Goal: Information Seeking & Learning: Learn about a topic

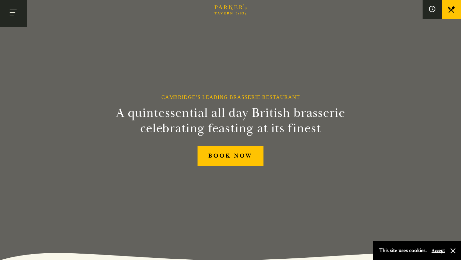
click at [16, 11] on button "Toggle navigation" at bounding box center [13, 13] width 27 height 27
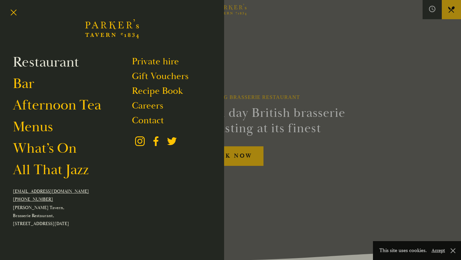
click at [37, 62] on link "Restaurant" at bounding box center [46, 62] width 66 height 18
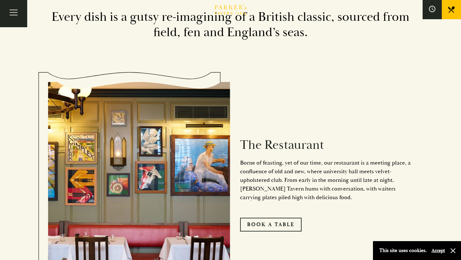
scroll to position [287, 0]
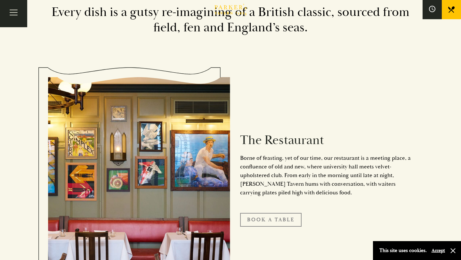
click at [263, 218] on link "Book A Table" at bounding box center [270, 219] width 61 height 13
click at [16, 12] on button "Toggle navigation" at bounding box center [13, 13] width 27 height 27
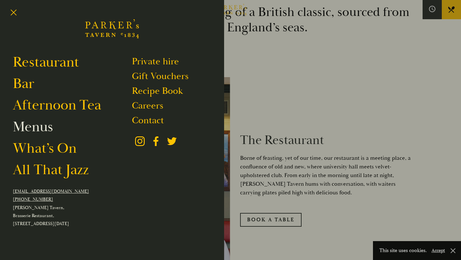
click at [41, 127] on link "Menus" at bounding box center [33, 127] width 40 height 18
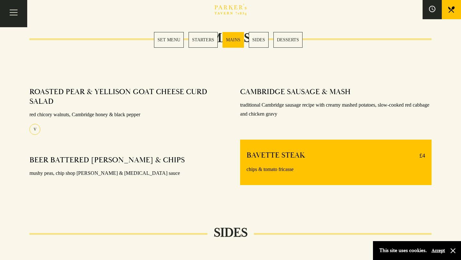
scroll to position [459, 0]
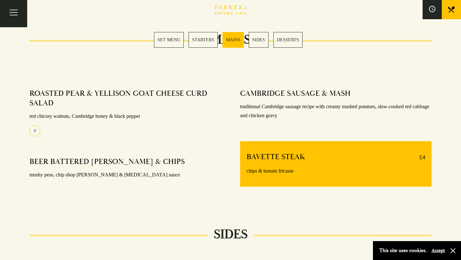
click at [280, 165] on div "BAVETTE STEAK £4 chips & tomato fricasse" at bounding box center [335, 163] width 191 height 45
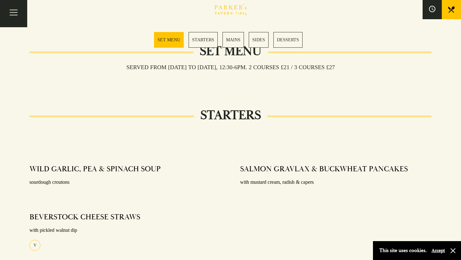
scroll to position [0, 0]
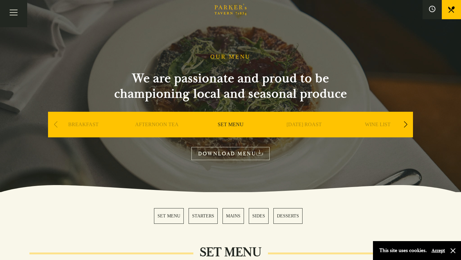
click at [165, 122] on link "AFTERNOON TEA" at bounding box center [157, 134] width 44 height 26
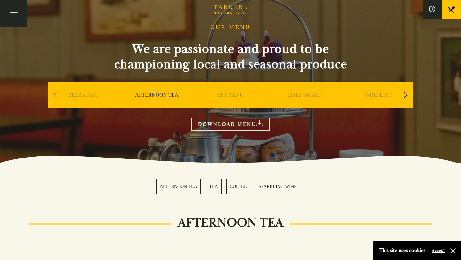
scroll to position [29, 0]
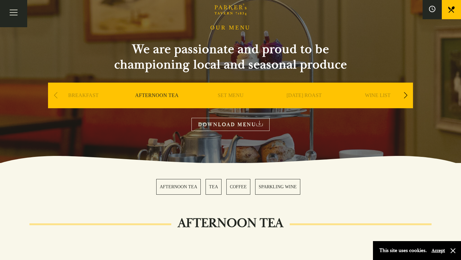
click at [305, 94] on link "[DATE] ROAST" at bounding box center [303, 105] width 35 height 26
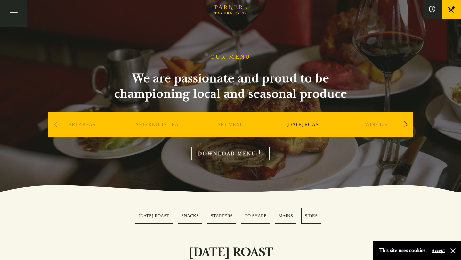
click at [406, 123] on div "Next slide" at bounding box center [405, 124] width 9 height 14
click at [291, 123] on link "A LA CARTE" at bounding box center [304, 134] width 30 height 26
click at [158, 121] on div "[DATE] ROAST" at bounding box center [157, 134] width 70 height 45
click at [162, 127] on link "[DATE] ROAST" at bounding box center [156, 134] width 35 height 26
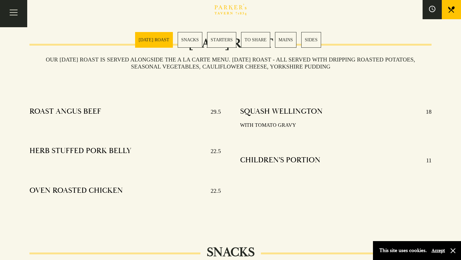
scroll to position [211, 0]
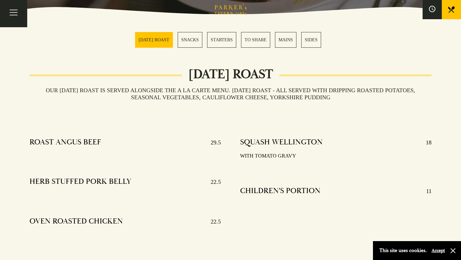
scroll to position [179, 0]
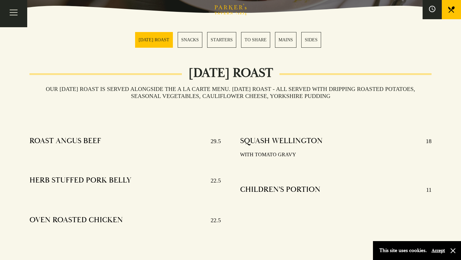
click at [257, 48] on section "SUNDAY ROAST SNACKS STARTERS TO SHARE MAINS SIDES" at bounding box center [230, 40] width 461 height 48
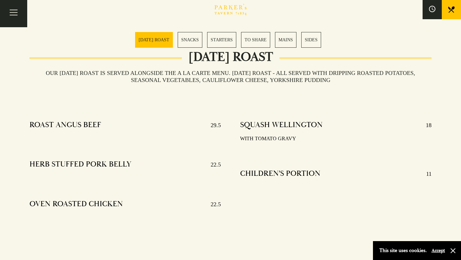
scroll to position [197, 0]
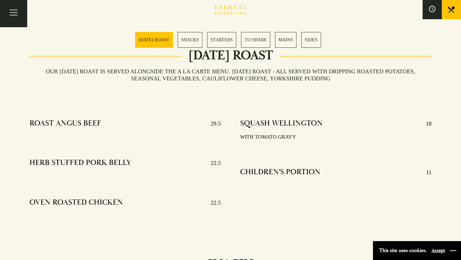
click at [454, 249] on button "button" at bounding box center [453, 250] width 6 height 6
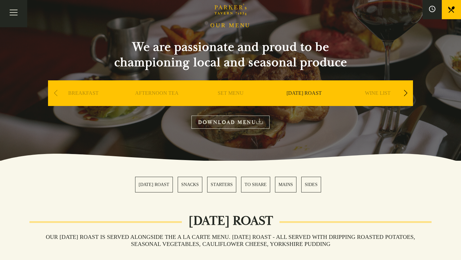
scroll to position [0, 0]
